Goal: Download file/media

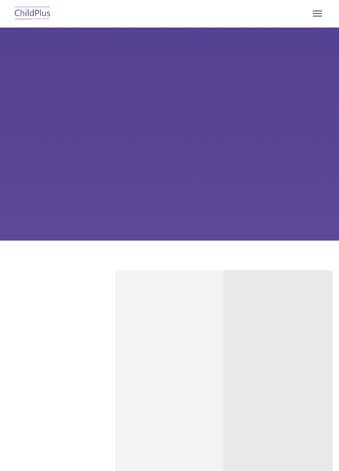
type input ""
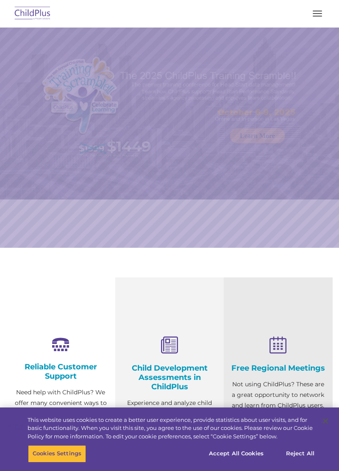
select select "MEDIUM"
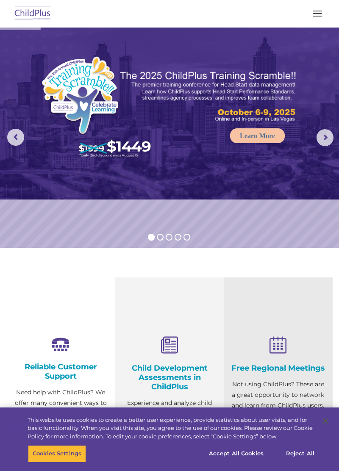
click at [317, 13] on span "button" at bounding box center [317, 13] width 9 height 1
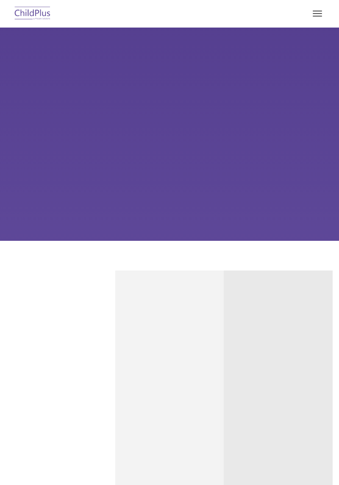
type input ""
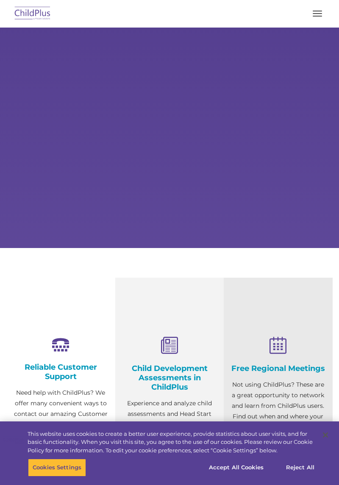
select select "MEDIUM"
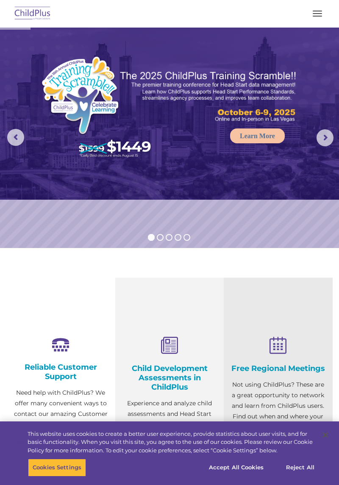
click at [321, 11] on span "button" at bounding box center [317, 11] width 9 height 1
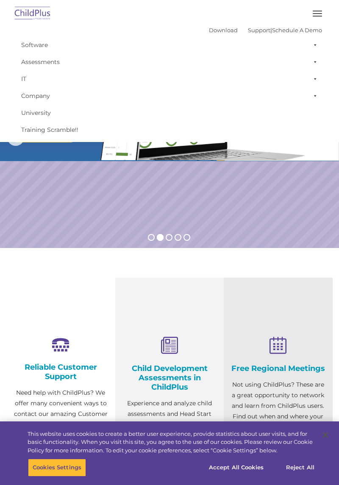
click at [38, 11] on img at bounding box center [33, 14] width 40 height 20
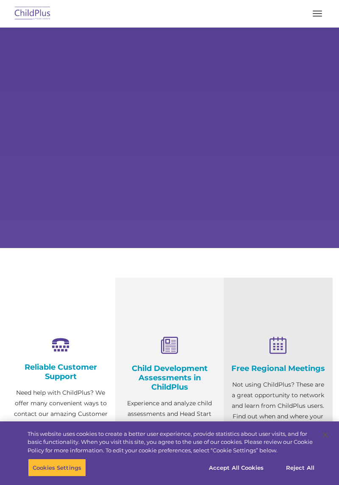
select select "MEDIUM"
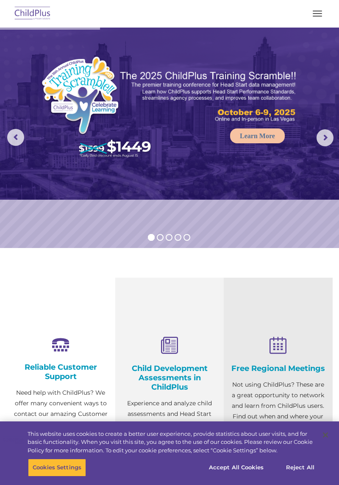
click at [316, 13] on span "button" at bounding box center [317, 13] width 9 height 1
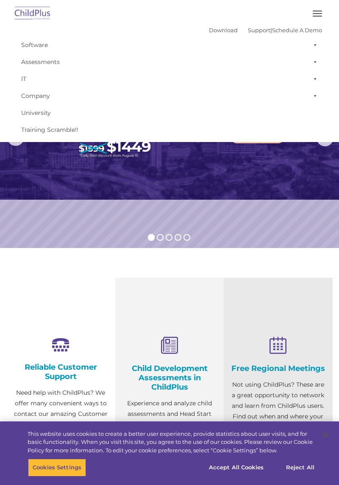
click at [314, 43] on span at bounding box center [313, 44] width 8 height 17
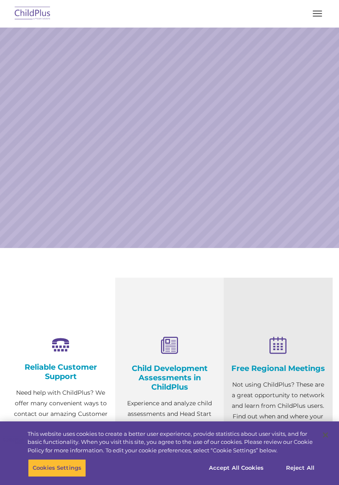
select select "MEDIUM"
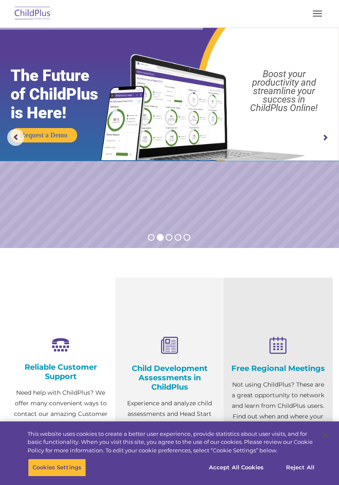
click at [321, 10] on button "button" at bounding box center [318, 14] width 18 height 14
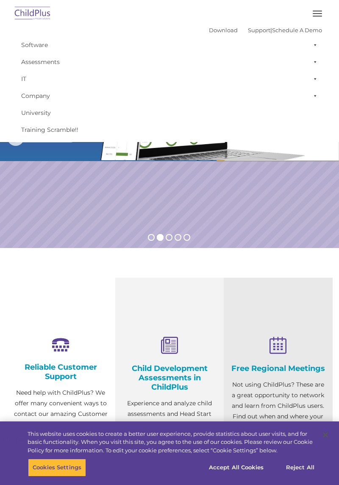
click at [317, 14] on button "button" at bounding box center [318, 14] width 18 height 14
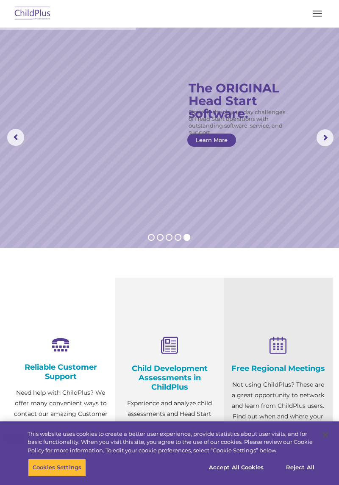
click at [327, 132] on rs-arrow at bounding box center [325, 137] width 17 height 17
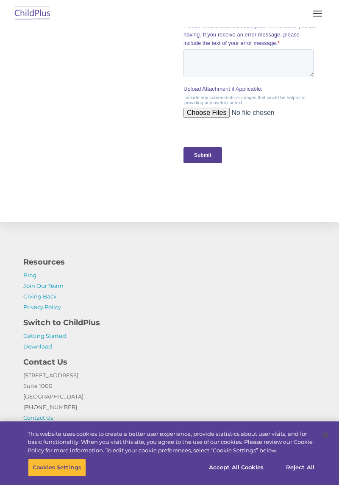
scroll to position [888, 0]
click at [44, 347] on link "Download" at bounding box center [37, 346] width 29 height 7
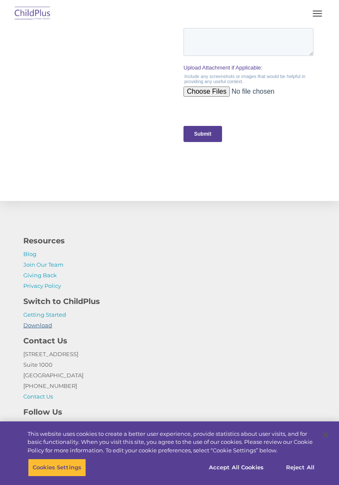
scroll to position [911, 0]
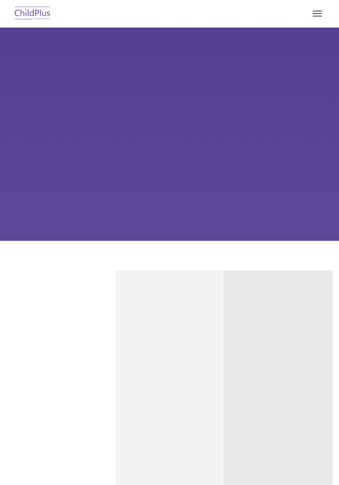
type input ""
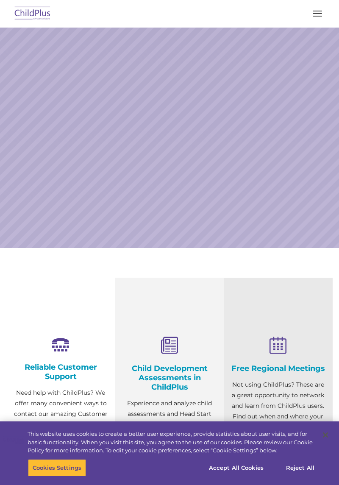
select select "MEDIUM"
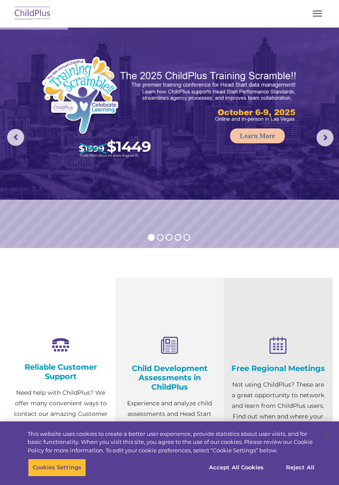
click at [316, 16] on span "button" at bounding box center [317, 16] width 9 height 1
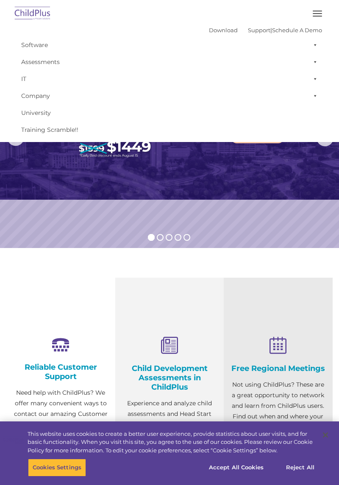
click at [230, 192] on img at bounding box center [169, 114] width 339 height 172
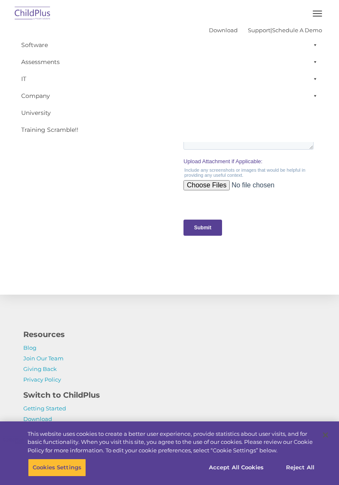
scroll to position [888, 0]
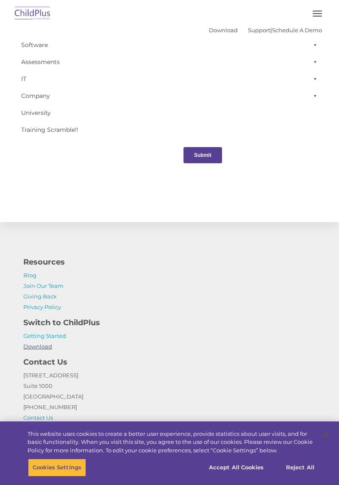
click at [42, 349] on link "Download" at bounding box center [37, 346] width 29 height 7
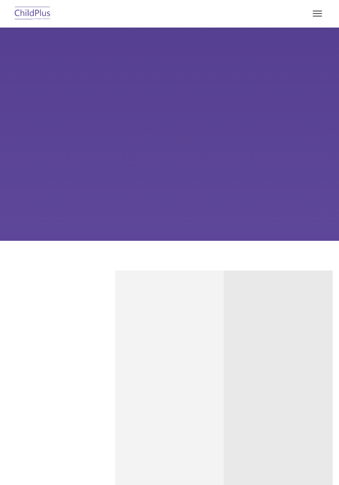
type input ""
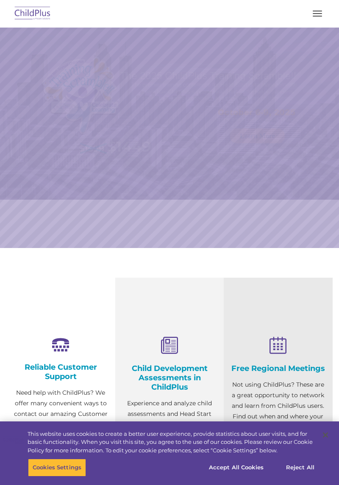
select select "MEDIUM"
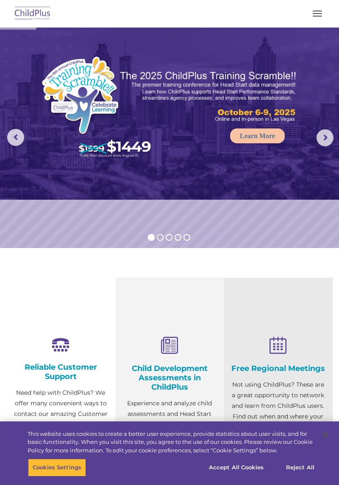
click at [316, 17] on button "button" at bounding box center [318, 14] width 18 height 14
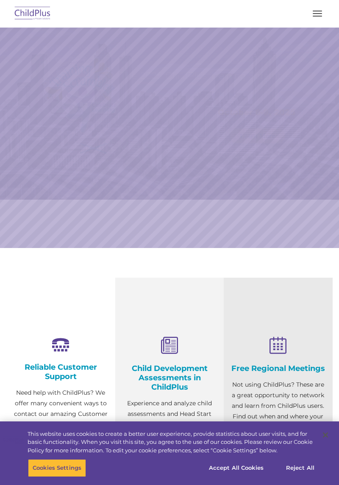
select select "MEDIUM"
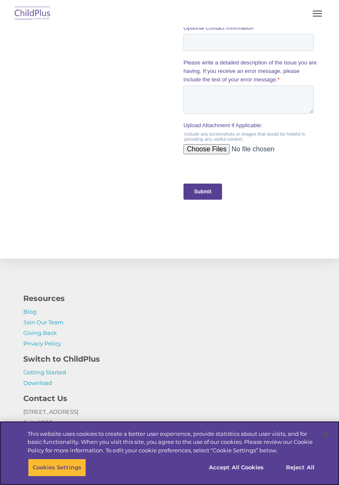
scroll to position [888, 0]
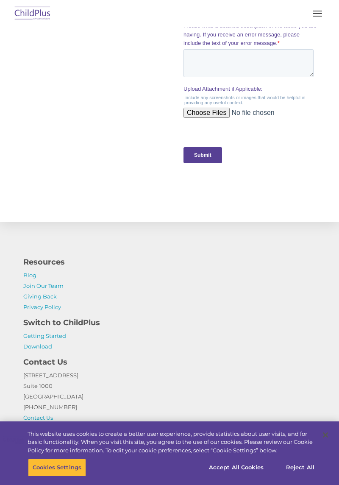
click at [44, 356] on h4 "Contact Us" at bounding box center [169, 362] width 293 height 12
click at [42, 348] on link "Download" at bounding box center [37, 346] width 29 height 7
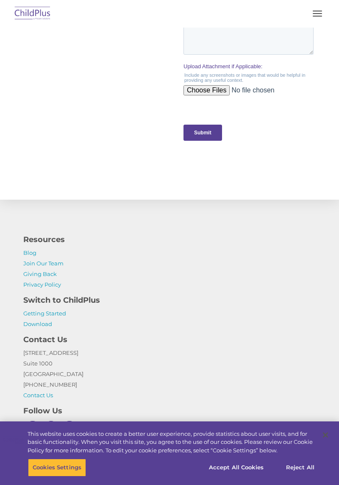
scroll to position [913, 0]
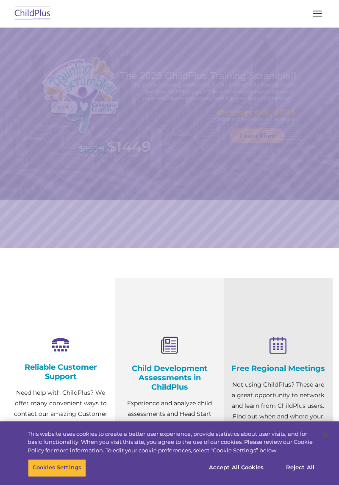
select select "MEDIUM"
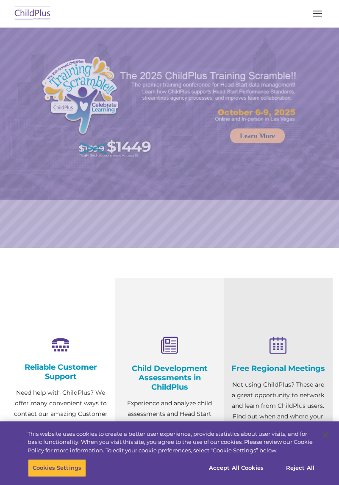
select select "MEDIUM"
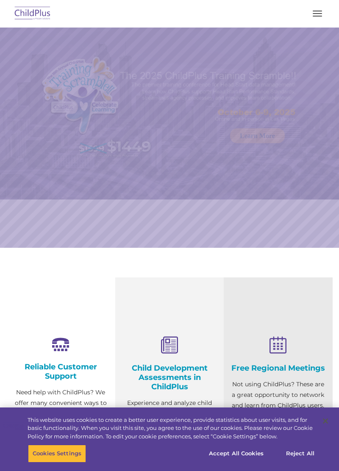
select select "MEDIUM"
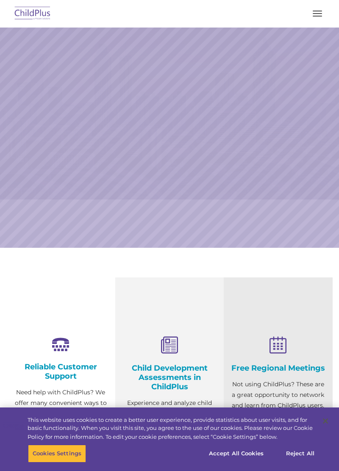
select select "MEDIUM"
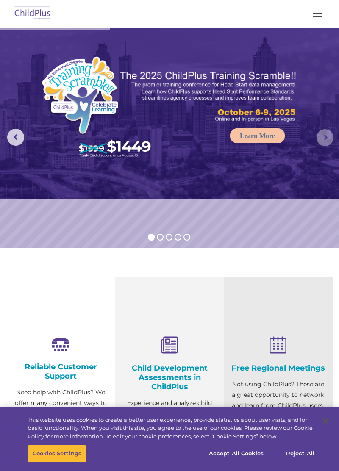
click at [325, 138] on rs-arrow at bounding box center [325, 137] width 17 height 17
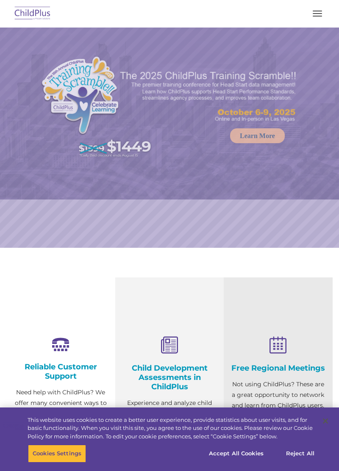
select select "MEDIUM"
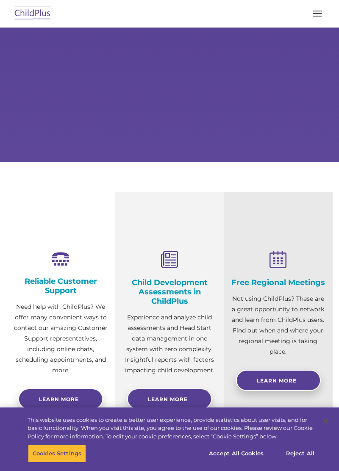
scroll to position [104, 0]
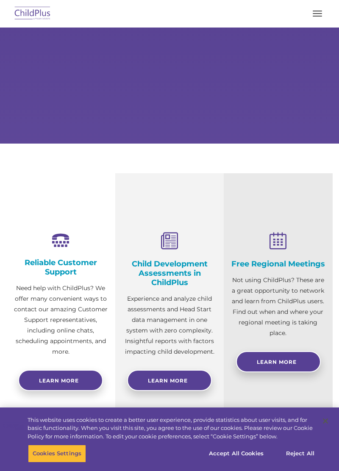
select select "MEDIUM"
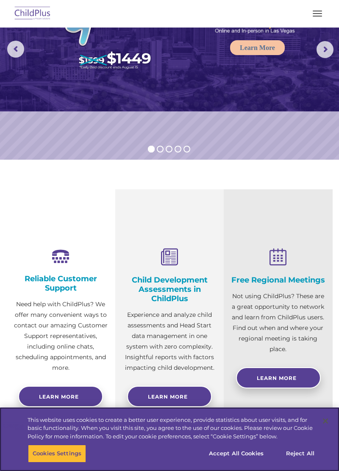
scroll to position [0, 0]
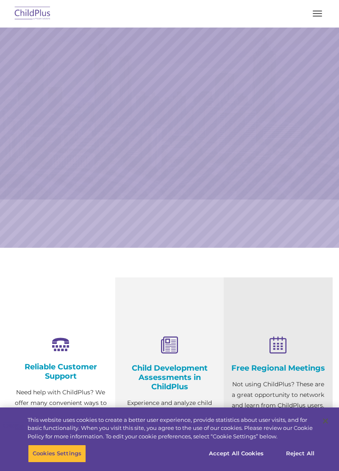
select select "MEDIUM"
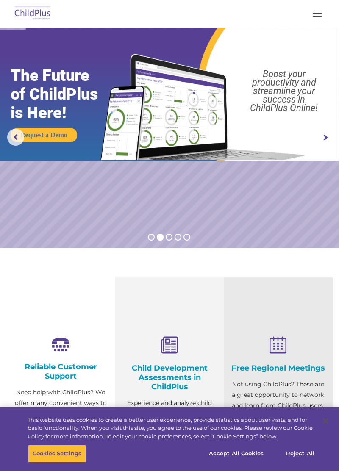
click at [32, 20] on img at bounding box center [33, 14] width 40 height 20
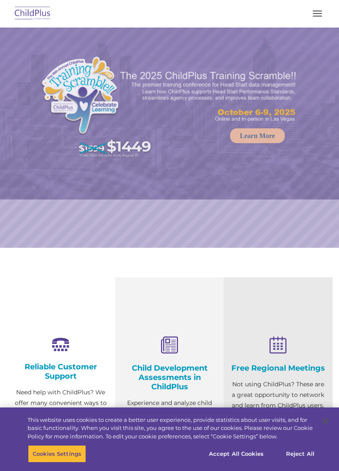
select select "MEDIUM"
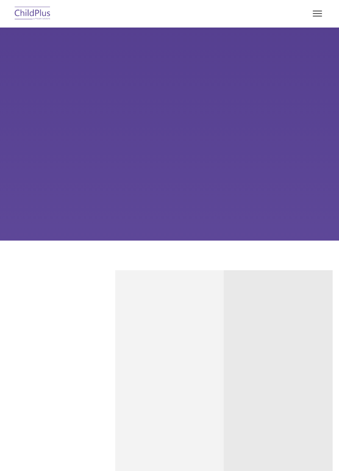
type input ""
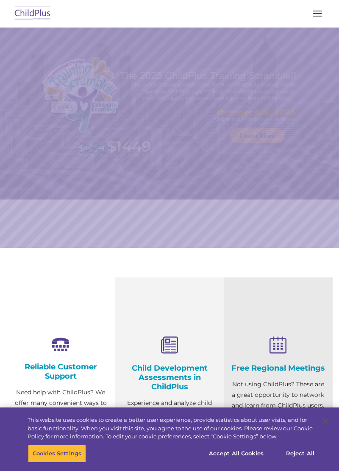
select select "MEDIUM"
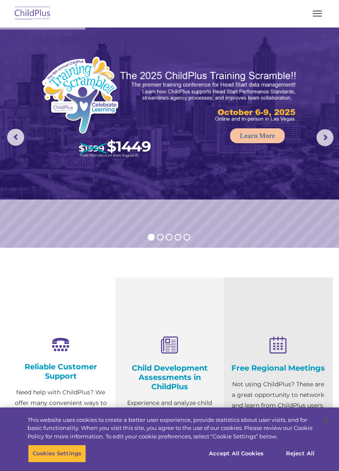
click at [322, 13] on button "button" at bounding box center [318, 14] width 18 height 14
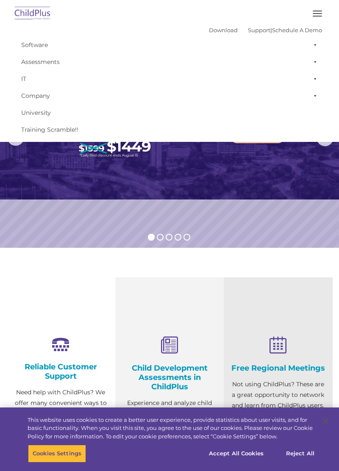
click at [32, 44] on link "Software" at bounding box center [169, 44] width 305 height 17
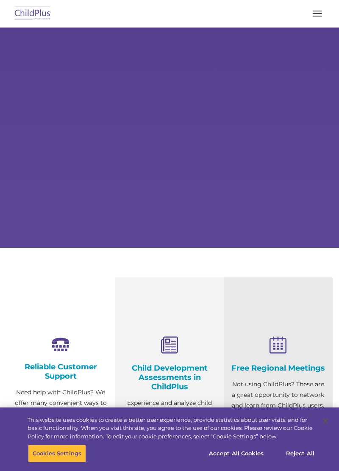
type input ""
select select "MEDIUM"
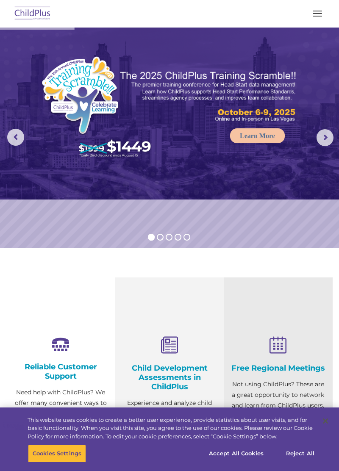
click at [321, 18] on button "button" at bounding box center [318, 14] width 18 height 14
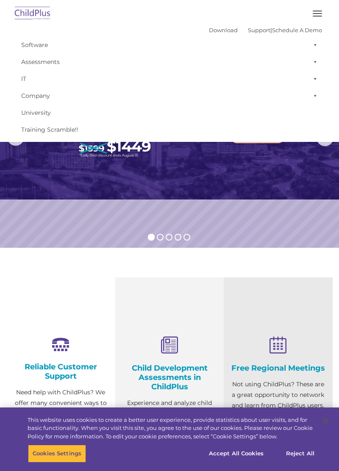
click at [209, 31] on link "Download" at bounding box center [223, 30] width 29 height 7
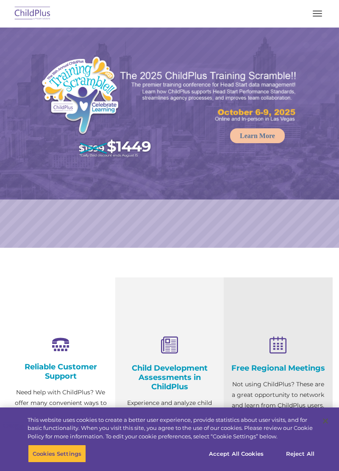
select select "MEDIUM"
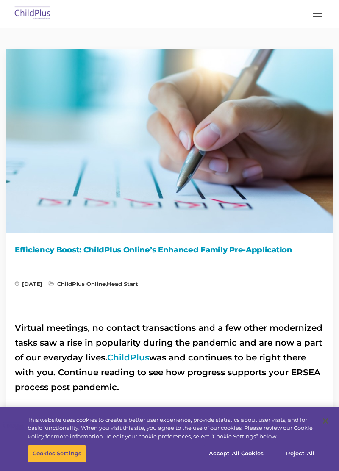
click at [317, 18] on button "button" at bounding box center [318, 14] width 18 height 14
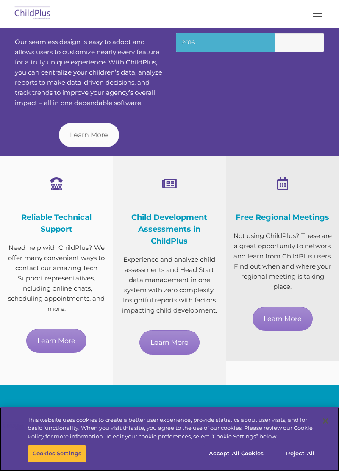
scroll to position [317, 0]
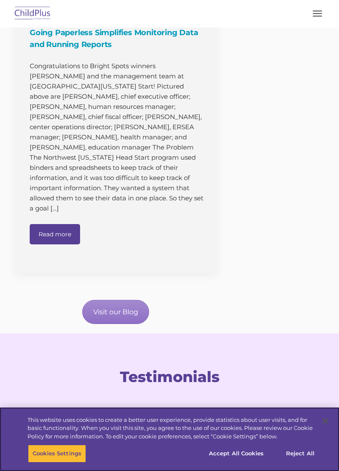
scroll to position [998, 0]
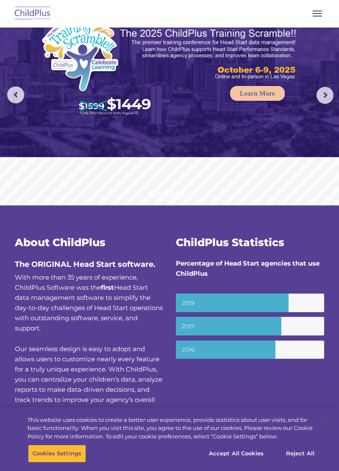
click at [257, 96] on link "Learn More" at bounding box center [257, 93] width 55 height 15
click at [317, 12] on button "button" at bounding box center [318, 14] width 18 height 14
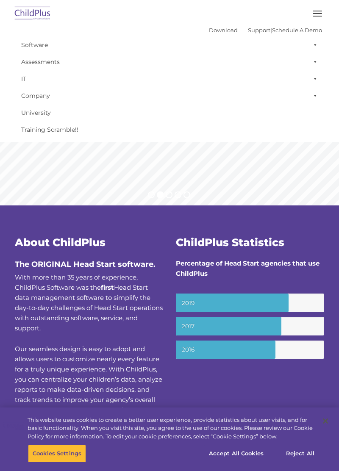
click at [46, 100] on link "Company" at bounding box center [169, 95] width 305 height 17
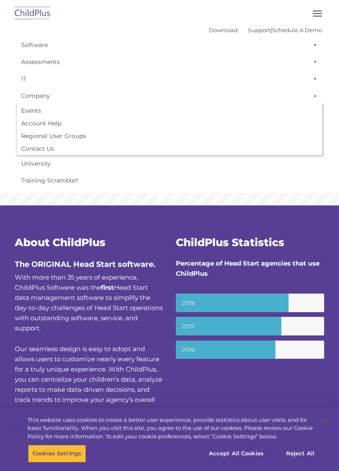
click at [45, 47] on link "Software" at bounding box center [169, 44] width 305 height 17
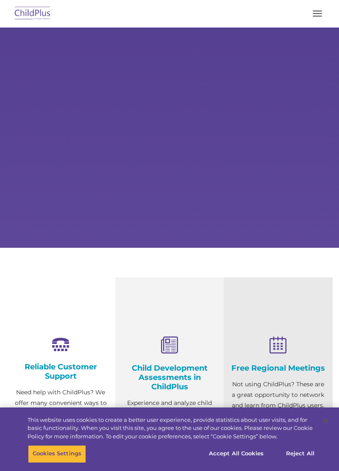
select select "MEDIUM"
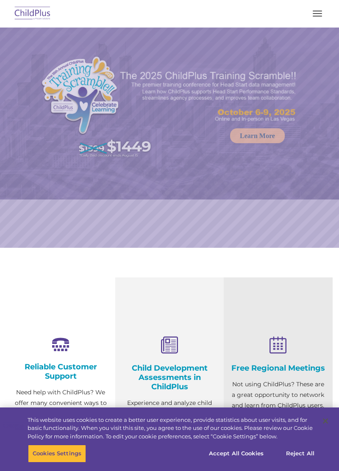
select select "MEDIUM"
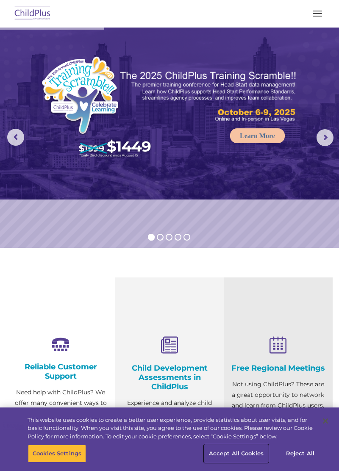
click at [235, 454] on button "Accept All Cookies" at bounding box center [236, 454] width 64 height 18
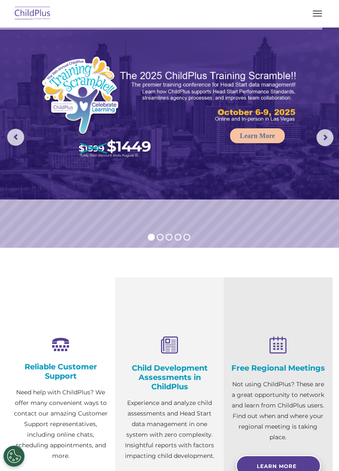
click at [321, 14] on button "button" at bounding box center [318, 14] width 18 height 14
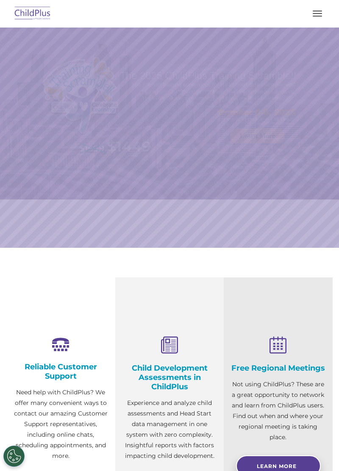
select select "MEDIUM"
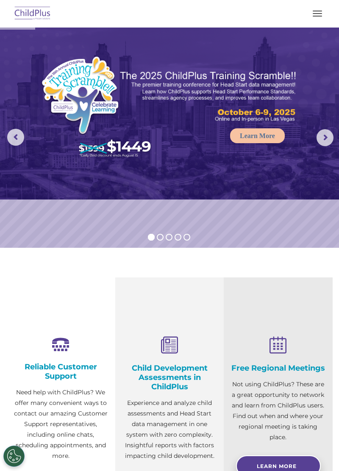
click at [319, 16] on span "button" at bounding box center [317, 16] width 9 height 1
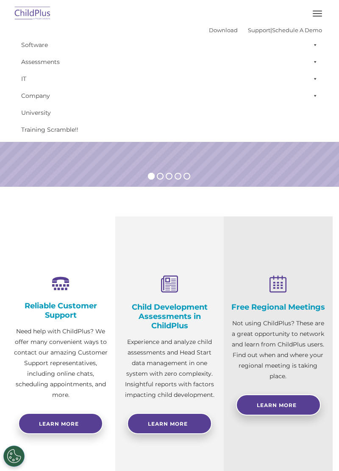
scroll to position [63, 0]
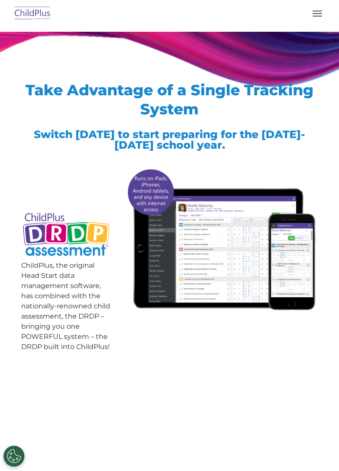
click at [318, 16] on span "button" at bounding box center [317, 16] width 9 height 1
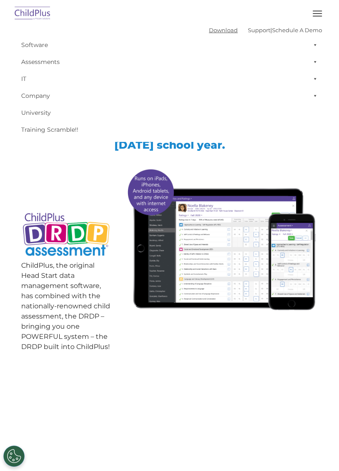
click at [213, 32] on link "Download" at bounding box center [223, 30] width 29 height 7
